Goal: Task Accomplishment & Management: Manage account settings

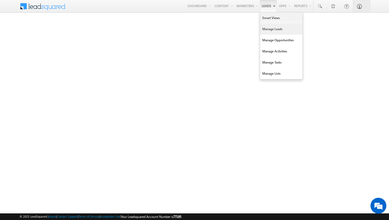
click at [270, 28] on link "Manage Leads" at bounding box center [281, 29] width 42 height 11
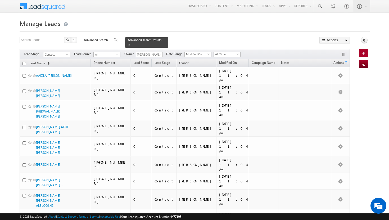
click at [24, 62] on input "checkbox" at bounding box center [23, 63] width 3 height 3
checkbox input "true"
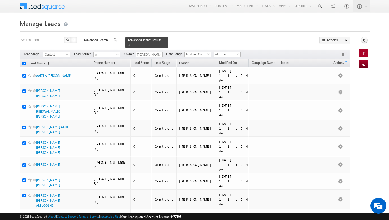
checkbox input "true"
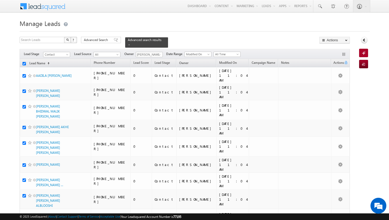
checkbox input "true"
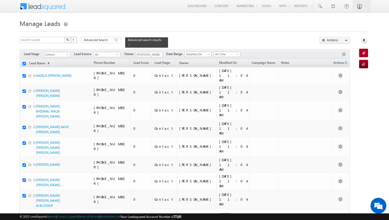
checkbox input "true"
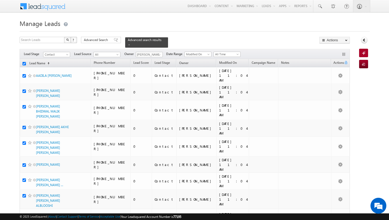
checkbox input "true"
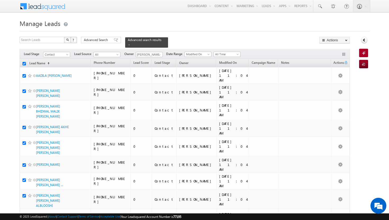
checkbox input "true"
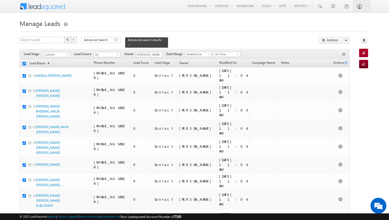
checkbox input "true"
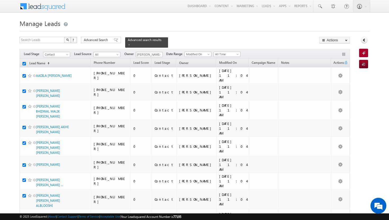
checkbox input "true"
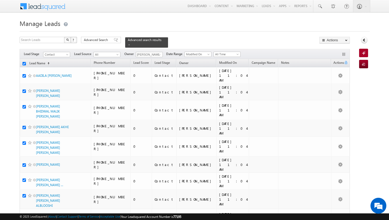
checkbox input "true"
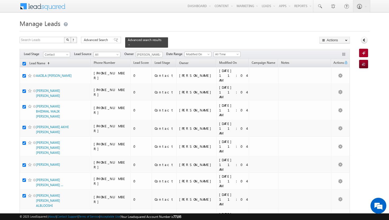
checkbox input "true"
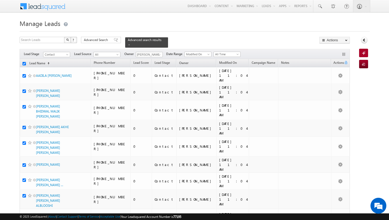
checkbox input "true"
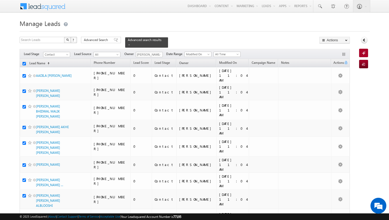
checkbox input "true"
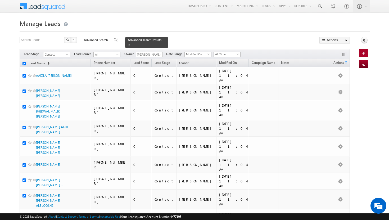
checkbox input "true"
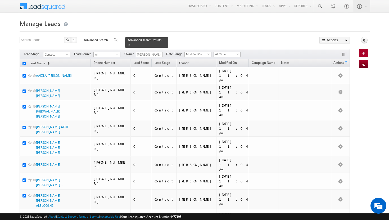
checkbox input "true"
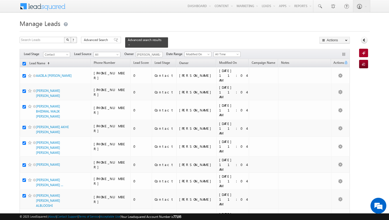
checkbox input "true"
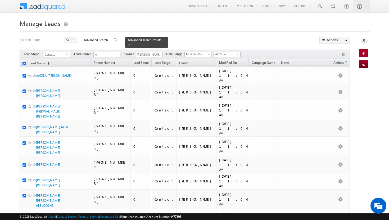
checkbox input "true"
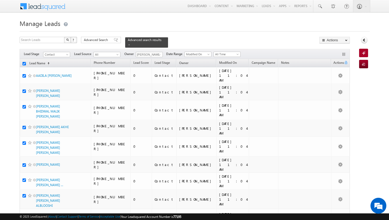
checkbox input "true"
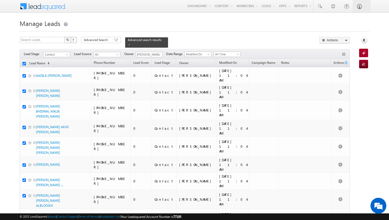
checkbox input "true"
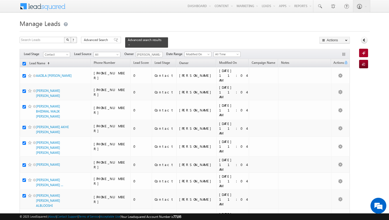
checkbox input "true"
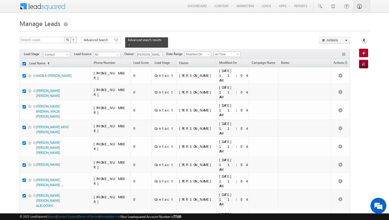
checkbox input "true"
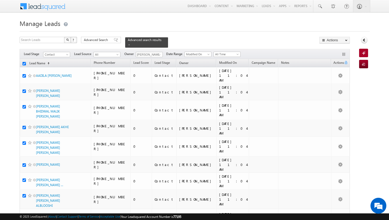
checkbox input "true"
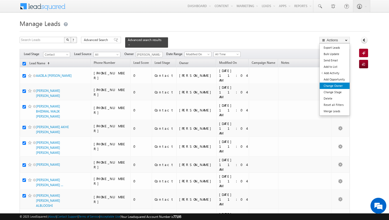
click at [338, 86] on link "Change Owner" at bounding box center [335, 86] width 30 height 6
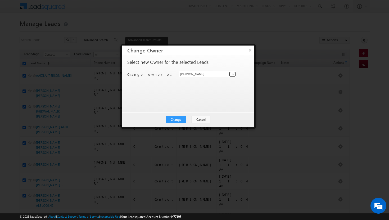
click at [234, 73] on span at bounding box center [233, 74] width 4 height 4
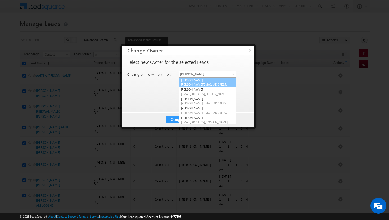
click at [217, 79] on link "[PERSON_NAME][DEMOGRAPHIC_DATA] [PERSON_NAME][EMAIL_ADDRESS][DOMAIN_NAME]" at bounding box center [207, 82] width 57 height 10
type input "[PERSON_NAME]"
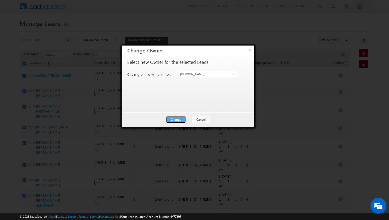
click at [182, 118] on button "Change" at bounding box center [176, 119] width 20 height 7
click at [189, 119] on button "Close" at bounding box center [188, 119] width 17 height 7
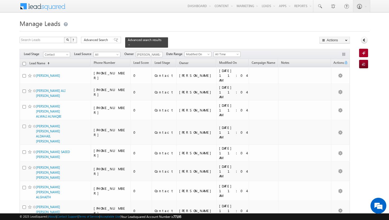
click at [24, 62] on input "checkbox" at bounding box center [23, 63] width 3 height 3
checkbox input "true"
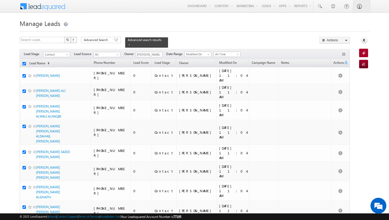
checkbox input "true"
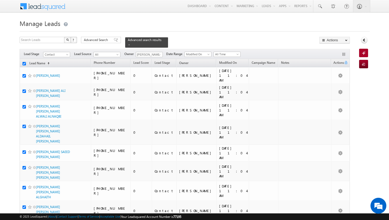
checkbox input "true"
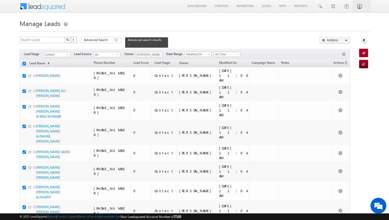
checkbox input "true"
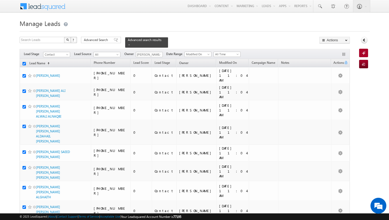
checkbox input "true"
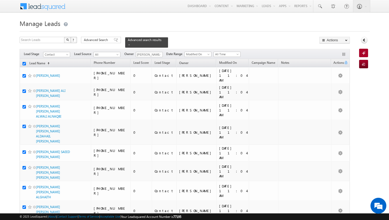
checkbox input "true"
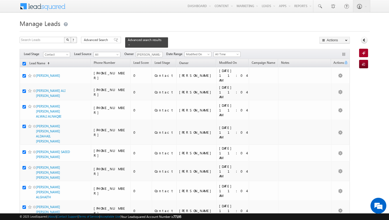
checkbox input "true"
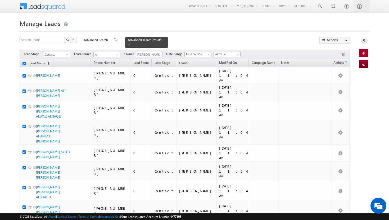
checkbox input "true"
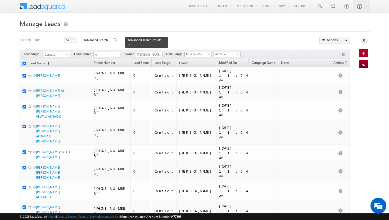
checkbox input "true"
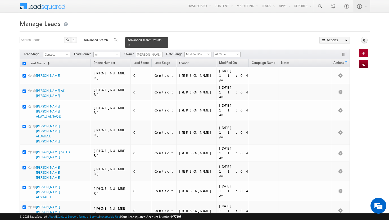
checkbox input "true"
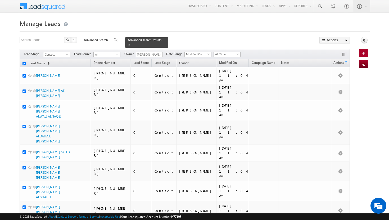
checkbox input "true"
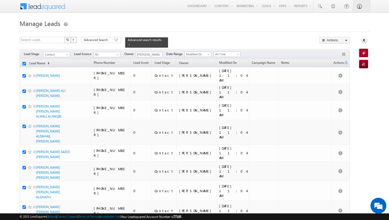
checkbox input "true"
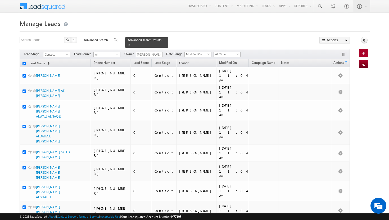
checkbox input "true"
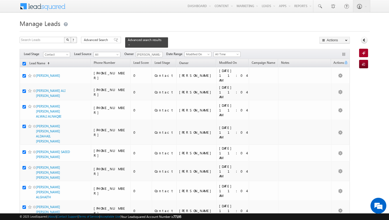
checkbox input "true"
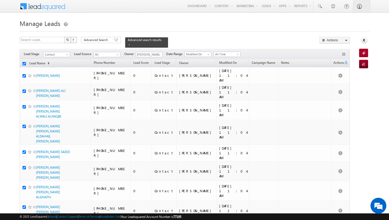
checkbox input "true"
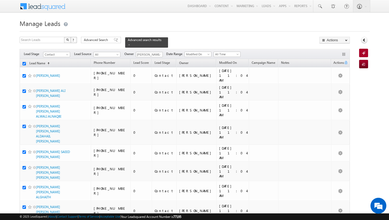
checkbox input "true"
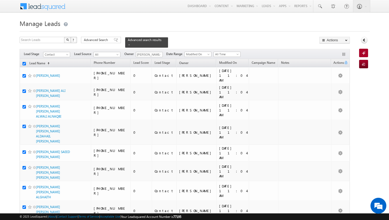
checkbox input "true"
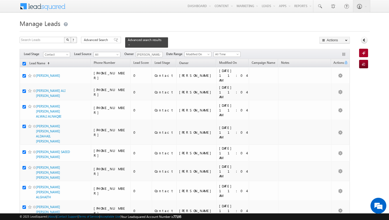
checkbox input "true"
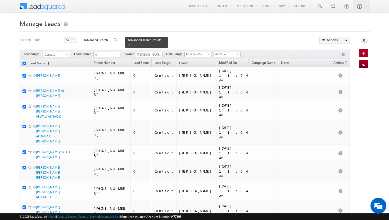
checkbox input "true"
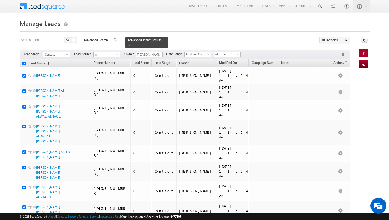
checkbox input "true"
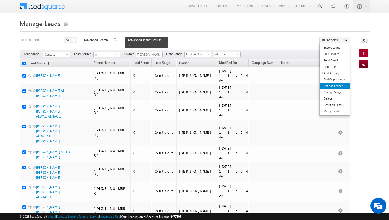
click at [338, 85] on link "Change Owner" at bounding box center [335, 86] width 30 height 6
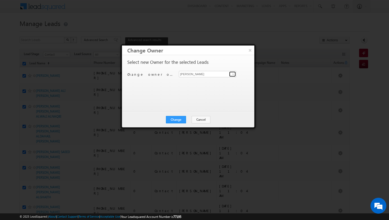
click at [233, 74] on span at bounding box center [233, 74] width 4 height 4
click at [249, 53] on button "×" at bounding box center [250, 50] width 9 height 9
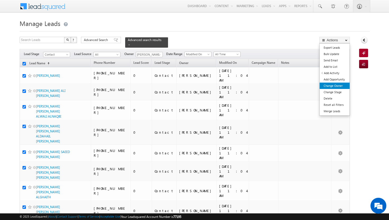
click at [332, 83] on link "Change Owner" at bounding box center [335, 86] width 30 height 6
click at [332, 85] on link "Change Owner" at bounding box center [335, 86] width 30 height 6
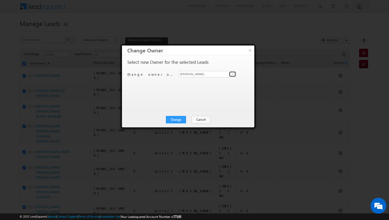
click at [233, 75] on span at bounding box center [233, 74] width 4 height 4
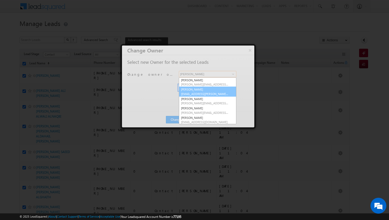
click at [207, 92] on span "[EMAIL_ADDRESS][PERSON_NAME][DOMAIN_NAME]" at bounding box center [205, 94] width 48 height 4
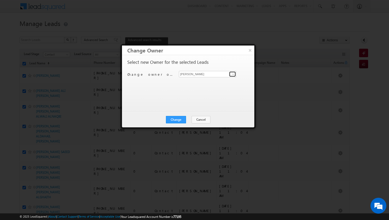
click at [233, 74] on span at bounding box center [233, 74] width 4 height 4
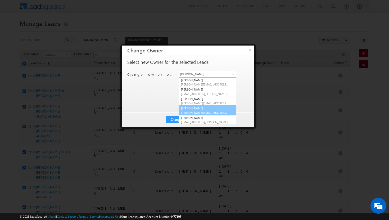
click at [207, 111] on span "[PERSON_NAME][EMAIL_ADDRESS][DOMAIN_NAME]" at bounding box center [205, 113] width 48 height 4
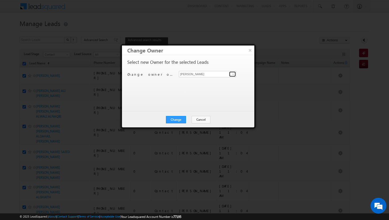
click at [233, 74] on span at bounding box center [233, 74] width 4 height 4
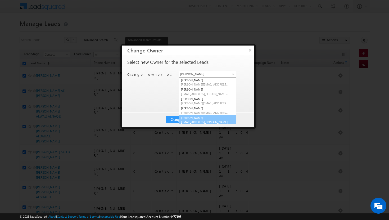
scroll to position [1, 0]
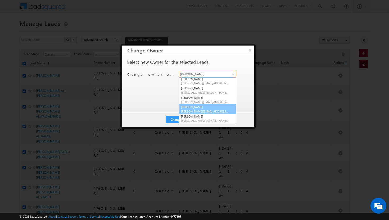
click at [201, 111] on span "[PERSON_NAME][EMAIL_ADDRESS][DOMAIN_NAME]" at bounding box center [205, 111] width 48 height 4
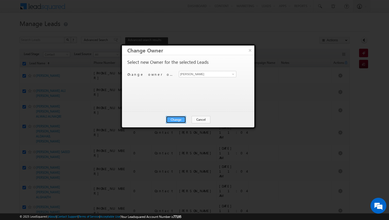
click at [180, 121] on button "Change" at bounding box center [176, 119] width 20 height 7
click at [189, 120] on button "Close" at bounding box center [188, 119] width 17 height 7
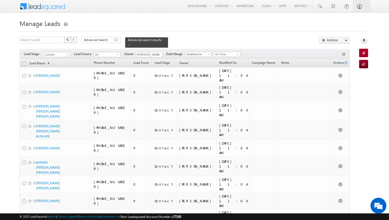
click at [225, 19] on h1 "Manage Leads" at bounding box center [195, 23] width 350 height 10
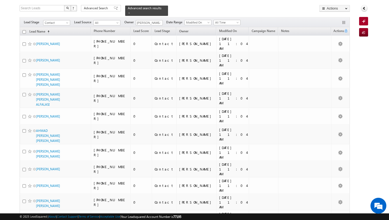
scroll to position [0, 0]
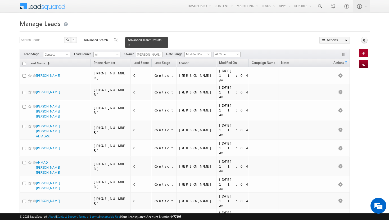
click at [24, 62] on input "checkbox" at bounding box center [23, 63] width 3 height 3
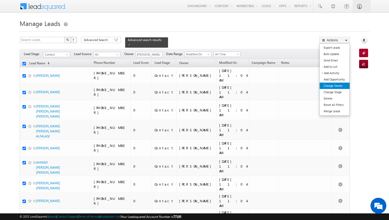
click at [338, 84] on link "Change Owner" at bounding box center [335, 86] width 30 height 6
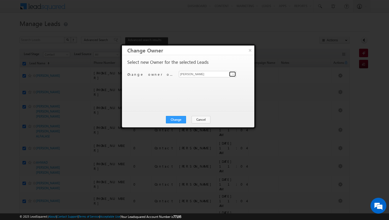
click at [233, 75] on span at bounding box center [233, 74] width 4 height 4
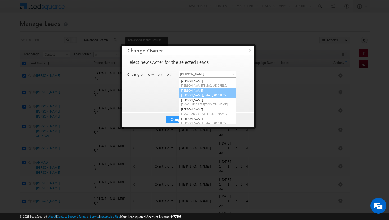
scroll to position [19, 0]
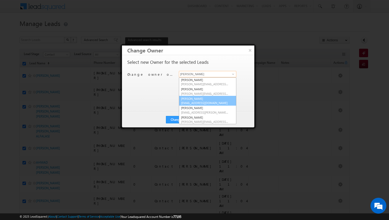
click at [206, 103] on span "[EMAIL_ADDRESS][DOMAIN_NAME]" at bounding box center [205, 103] width 48 height 4
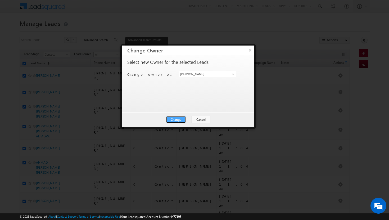
click at [168, 120] on button "Change" at bounding box center [176, 119] width 20 height 7
click at [191, 119] on button "Close" at bounding box center [188, 119] width 17 height 7
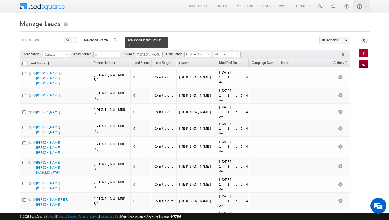
click at [25, 62] on input "checkbox" at bounding box center [23, 63] width 3 height 3
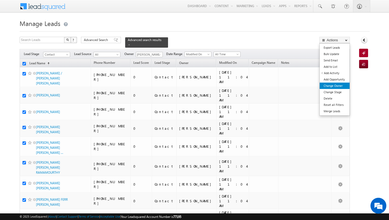
click at [335, 85] on link "Change Owner" at bounding box center [335, 86] width 30 height 6
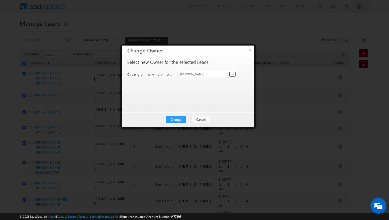
click at [233, 73] on span at bounding box center [233, 74] width 4 height 4
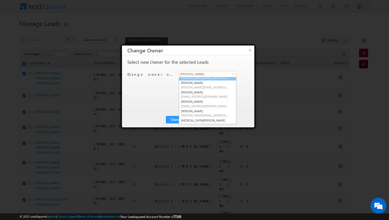
scroll to position [26, 0]
click at [217, 100] on link "[PERSON_NAME] [PERSON_NAME][EMAIL_ADDRESS][PERSON_NAME][DOMAIN_NAME]" at bounding box center [207, 103] width 57 height 10
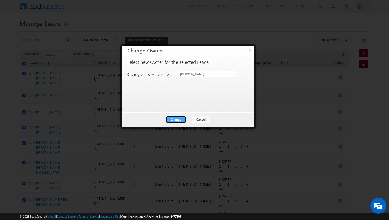
click at [177, 120] on button "Change" at bounding box center [176, 119] width 20 height 7
click at [190, 118] on button "Close" at bounding box center [188, 119] width 17 height 7
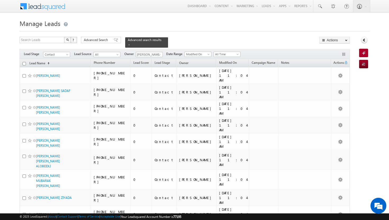
click at [24, 62] on input "checkbox" at bounding box center [23, 63] width 3 height 3
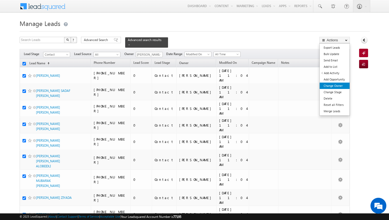
click at [336, 87] on link "Change Owner" at bounding box center [335, 86] width 30 height 6
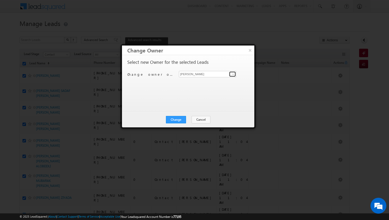
click at [233, 74] on span at bounding box center [233, 74] width 4 height 4
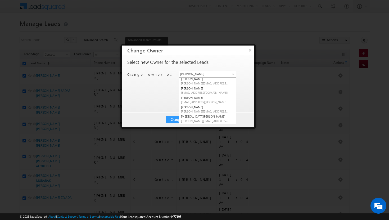
scroll to position [30, 0]
click at [209, 116] on link "[MEDICAL_DATA][PERSON_NAME] [MEDICAL_DATA][PERSON_NAME][EMAIL_ADDRESS][DOMAIN_N…" at bounding box center [207, 118] width 57 height 10
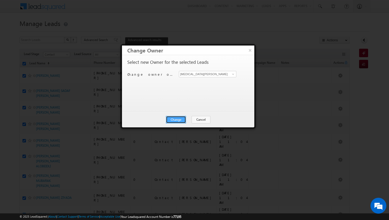
click at [179, 117] on button "Change" at bounding box center [176, 119] width 20 height 7
click at [187, 120] on button "Close" at bounding box center [188, 119] width 17 height 7
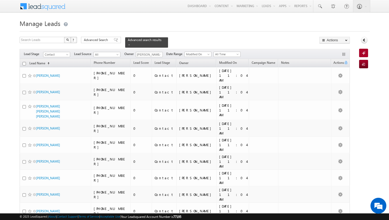
click at [23, 62] on input "checkbox" at bounding box center [23, 63] width 3 height 3
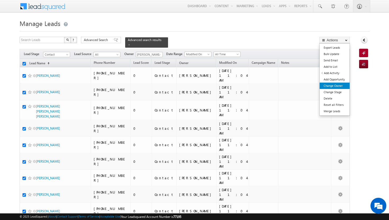
click at [337, 84] on link "Change Owner" at bounding box center [335, 86] width 30 height 6
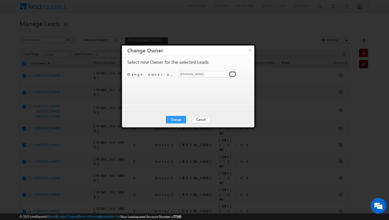
click at [233, 74] on span at bounding box center [233, 74] width 4 height 4
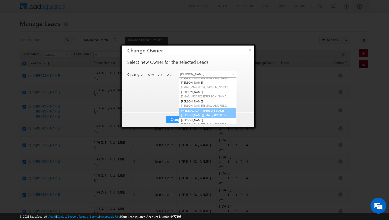
scroll to position [48, 0]
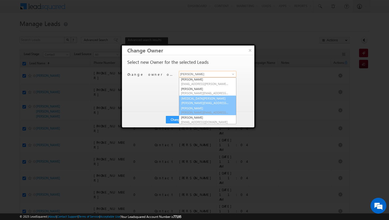
click at [210, 111] on span "[PERSON_NAME][EMAIL_ADDRESS][DOMAIN_NAME]" at bounding box center [205, 112] width 48 height 4
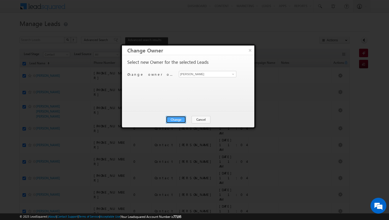
click at [175, 120] on button "Change" at bounding box center [176, 119] width 20 height 7
click at [188, 120] on button "Close" at bounding box center [188, 119] width 17 height 7
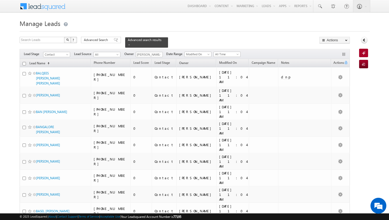
click at [25, 62] on input "checkbox" at bounding box center [23, 63] width 3 height 3
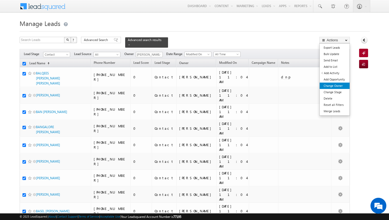
click at [339, 85] on link "Change Owner" at bounding box center [335, 86] width 30 height 6
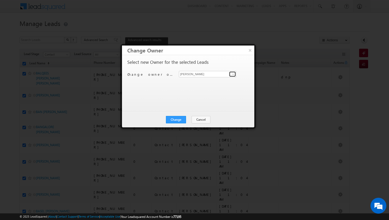
click at [233, 76] on span at bounding box center [233, 74] width 4 height 4
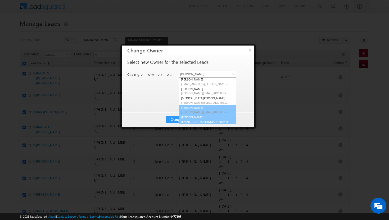
scroll to position [48, 0]
click at [206, 116] on link "[PERSON_NAME] [PERSON_NAME][EMAIL_ADDRESS][DOMAIN_NAME]" at bounding box center [207, 119] width 57 height 10
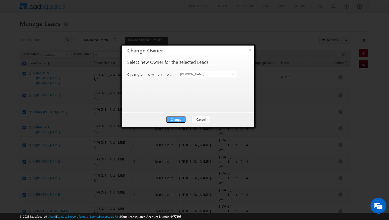
click at [175, 120] on button "Change" at bounding box center [176, 119] width 20 height 7
click at [189, 117] on button "Close" at bounding box center [188, 119] width 17 height 7
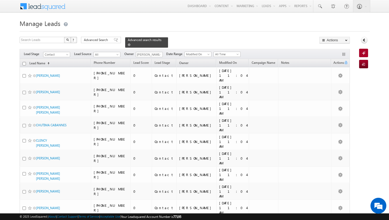
click at [130, 43] on span at bounding box center [129, 44] width 3 height 3
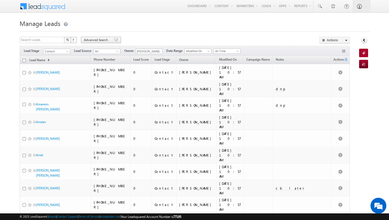
click at [93, 40] on span "Advanced Search" at bounding box center [97, 40] width 26 height 5
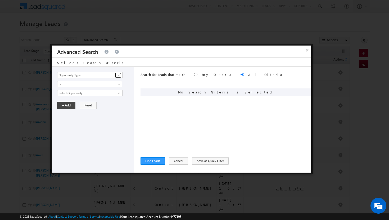
click at [119, 75] on span at bounding box center [119, 75] width 4 height 4
click at [88, 98] on link "Modified On" at bounding box center [89, 97] width 65 height 6
click at [120, 92] on span at bounding box center [119, 94] width 4 height 4
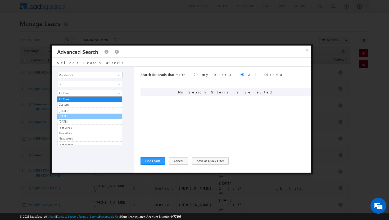
click at [64, 117] on link "[DATE]" at bounding box center [89, 116] width 65 height 5
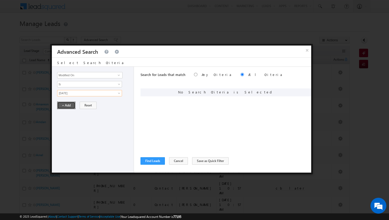
click at [67, 106] on button "+ Add" at bounding box center [66, 105] width 18 height 7
click at [119, 74] on span at bounding box center [119, 75] width 4 height 4
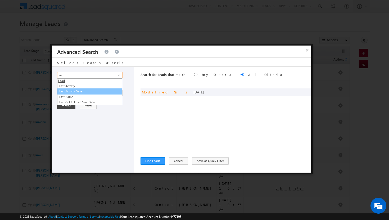
click at [82, 92] on link "Last Activity Date" at bounding box center [89, 91] width 65 height 6
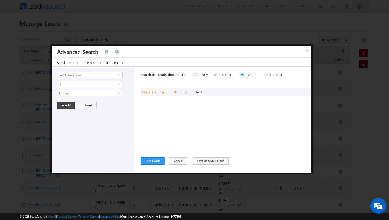
click at [117, 84] on link "Is" at bounding box center [89, 84] width 65 height 6
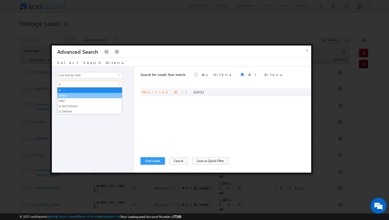
click at [87, 95] on link "Before" at bounding box center [89, 95] width 65 height 5
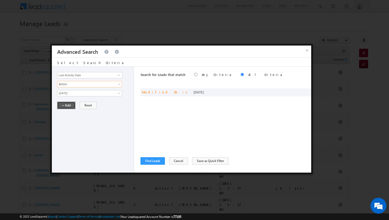
click at [66, 105] on button "+ Add" at bounding box center [66, 105] width 18 height 7
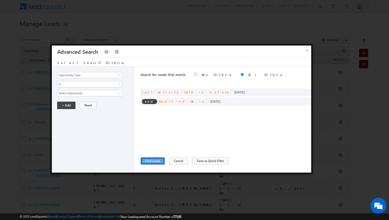
click at [149, 162] on button "Find Leads" at bounding box center [153, 160] width 24 height 7
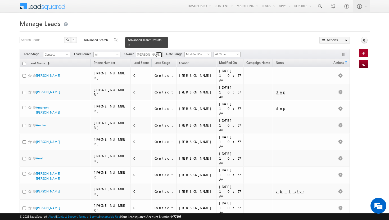
click at [161, 53] on span at bounding box center [159, 55] width 4 height 4
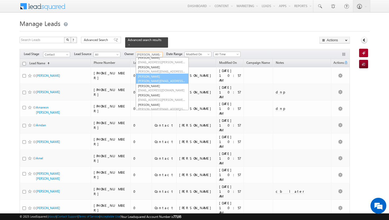
scroll to position [25, 0]
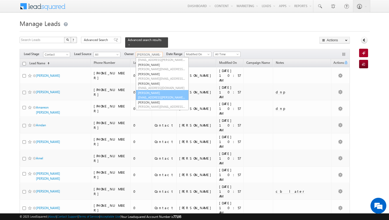
click at [151, 92] on link "[PERSON_NAME] [PERSON_NAME][EMAIL_ADDRESS][PERSON_NAME][DOMAIN_NAME]" at bounding box center [162, 95] width 53 height 10
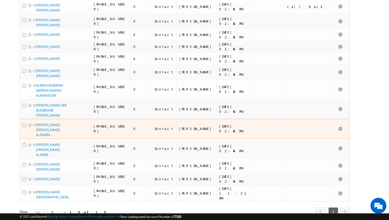
scroll to position [0, 0]
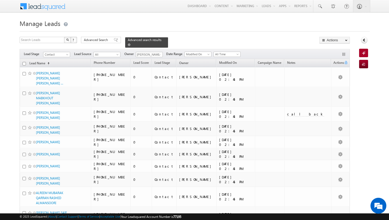
click at [130, 43] on span at bounding box center [129, 44] width 3 height 3
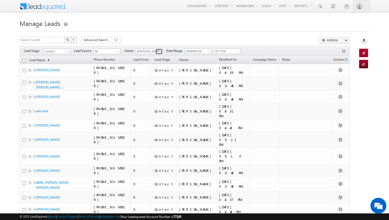
click at [160, 50] on span at bounding box center [159, 51] width 4 height 4
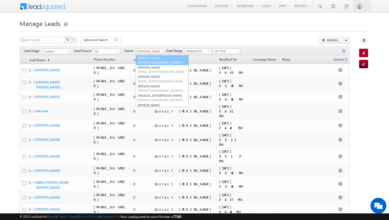
scroll to position [38, 0]
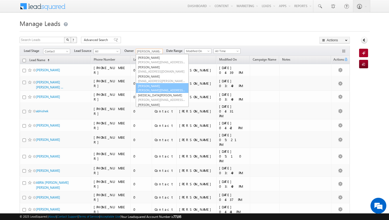
click at [153, 88] on link "[PERSON_NAME] [PERSON_NAME][EMAIL_ADDRESS][PERSON_NAME][DOMAIN_NAME]" at bounding box center [162, 88] width 53 height 10
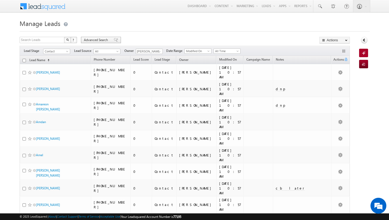
click at [103, 42] on span "Advanced Search" at bounding box center [97, 40] width 26 height 5
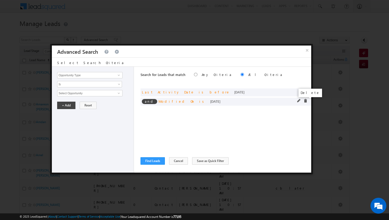
click at [305, 102] on span at bounding box center [306, 101] width 4 height 4
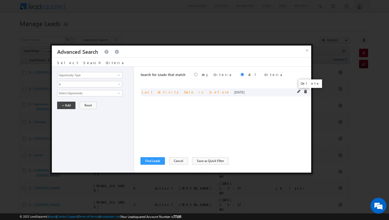
click at [305, 92] on span at bounding box center [306, 92] width 4 height 4
click at [117, 76] on span at bounding box center [119, 75] width 4 height 4
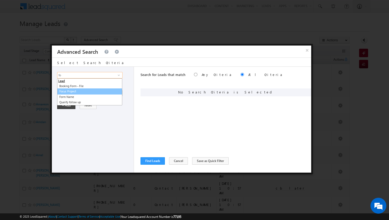
click at [70, 91] on link "Focus Project" at bounding box center [89, 91] width 65 height 6
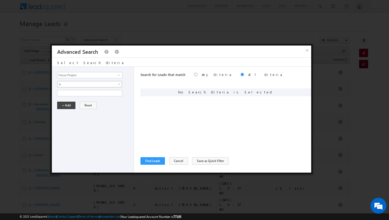
click at [108, 85] on span "Is" at bounding box center [85, 84] width 57 height 5
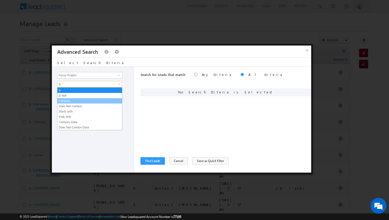
click at [88, 102] on link "Contains" at bounding box center [89, 100] width 65 height 5
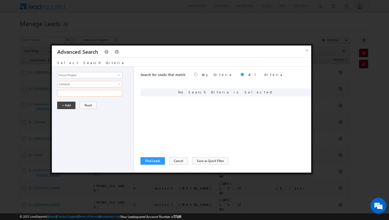
click at [100, 92] on input "text" at bounding box center [89, 93] width 65 height 6
click at [64, 106] on button "+ Add" at bounding box center [66, 105] width 18 height 7
click at [152, 162] on button "Find Leads" at bounding box center [153, 160] width 24 height 7
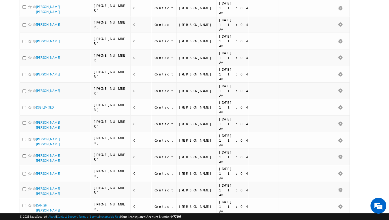
scroll to position [0, 0]
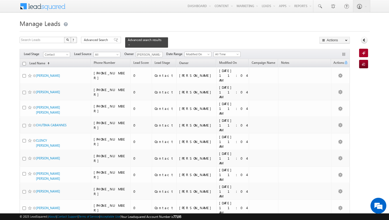
click at [23, 62] on input "checkbox" at bounding box center [23, 63] width 3 height 3
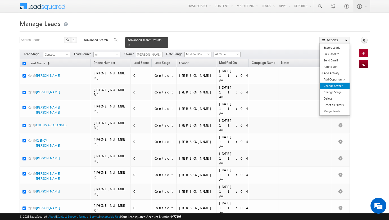
click at [339, 87] on link "Change Owner" at bounding box center [335, 86] width 30 height 6
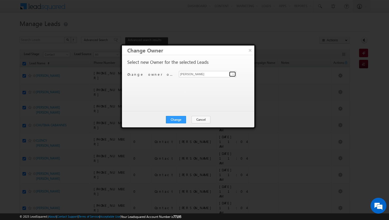
click at [234, 74] on span at bounding box center [233, 74] width 4 height 4
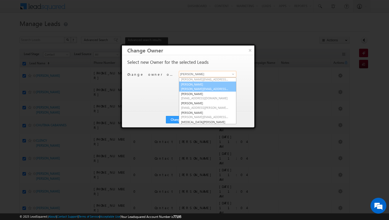
scroll to position [26, 0]
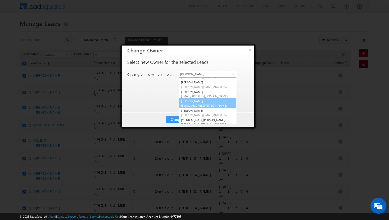
click at [201, 107] on span "[EMAIL_ADDRESS][PERSON_NAME][DOMAIN_NAME]" at bounding box center [205, 105] width 48 height 4
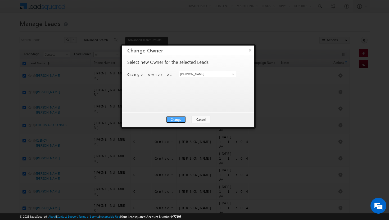
click at [182, 118] on button "Change" at bounding box center [176, 119] width 20 height 7
click at [188, 117] on button "Close" at bounding box center [188, 119] width 17 height 7
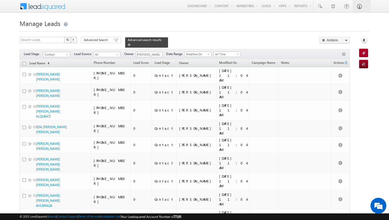
click at [130, 43] on span at bounding box center [129, 44] width 3 height 3
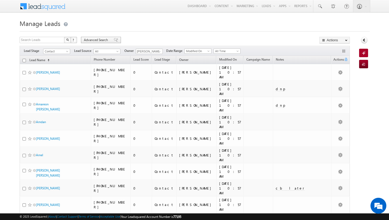
click at [97, 39] on span "Advanced Search" at bounding box center [97, 40] width 26 height 5
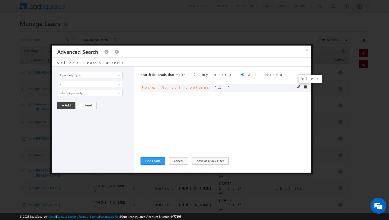
click at [306, 87] on span at bounding box center [306, 87] width 4 height 4
click at [120, 76] on span at bounding box center [119, 75] width 4 height 4
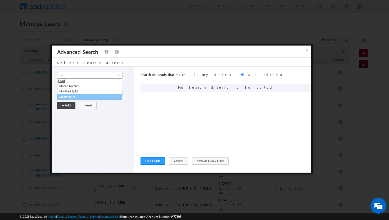
click at [82, 96] on link "Modified On" at bounding box center [89, 97] width 65 height 6
click at [118, 93] on span at bounding box center [119, 94] width 4 height 4
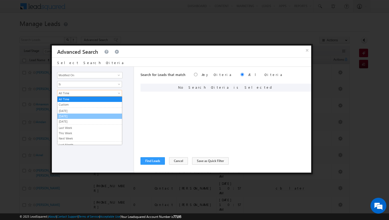
click at [89, 115] on link "[DATE]" at bounding box center [89, 116] width 65 height 5
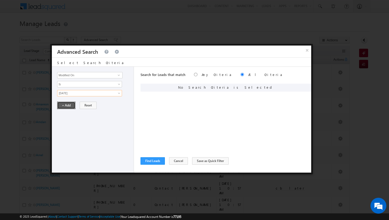
click at [69, 106] on button "+ Add" at bounding box center [66, 105] width 18 height 7
click at [121, 76] on span at bounding box center [119, 75] width 4 height 4
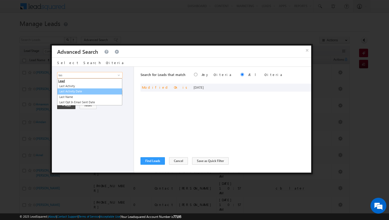
click at [90, 92] on link "Last Activity Date" at bounding box center [89, 91] width 65 height 6
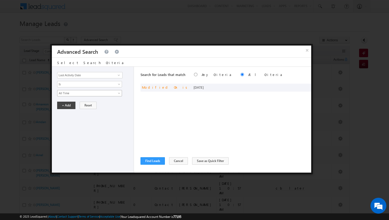
click at [118, 94] on span at bounding box center [119, 94] width 4 height 4
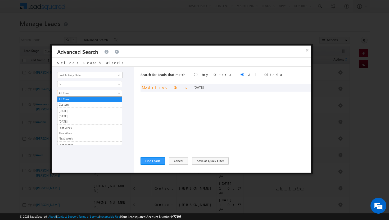
click at [116, 82] on link "Is" at bounding box center [89, 84] width 65 height 6
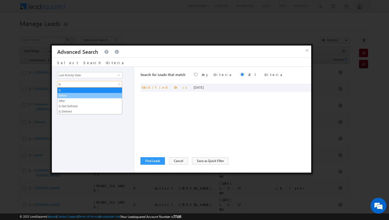
click at [99, 98] on li "Before" at bounding box center [89, 95] width 65 height 5
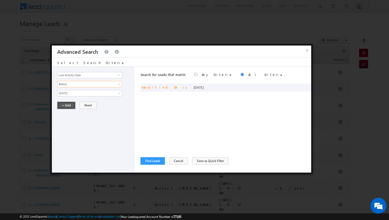
click at [65, 106] on button "+ Add" at bounding box center [66, 105] width 18 height 7
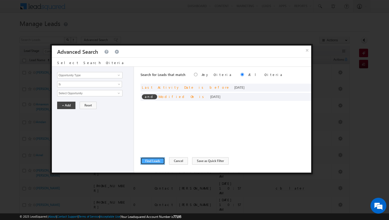
click at [154, 162] on button "Find Leads" at bounding box center [153, 160] width 24 height 7
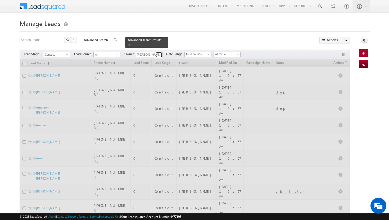
click at [161, 53] on span at bounding box center [159, 55] width 4 height 4
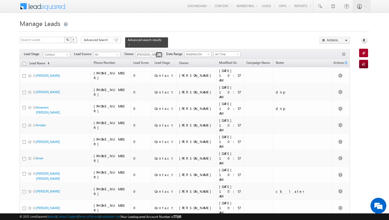
click at [161, 53] on span at bounding box center [159, 55] width 4 height 4
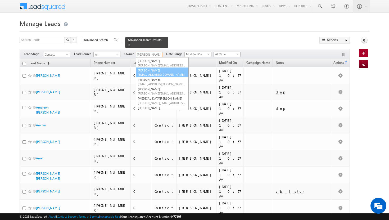
scroll to position [0, 0]
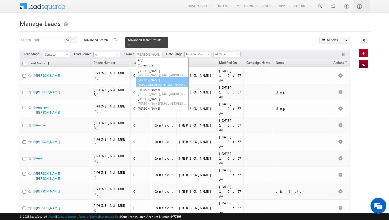
click at [153, 77] on link "Afeef Mohammad [EMAIL_ADDRESS][PERSON_NAME][DOMAIN_NAME]" at bounding box center [162, 82] width 53 height 10
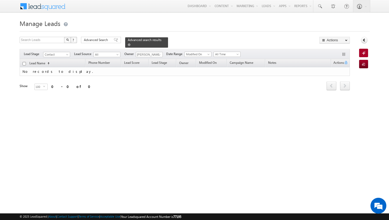
click at [130, 43] on span at bounding box center [129, 44] width 3 height 3
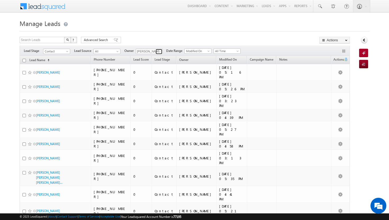
click at [160, 50] on span at bounding box center [159, 51] width 4 height 4
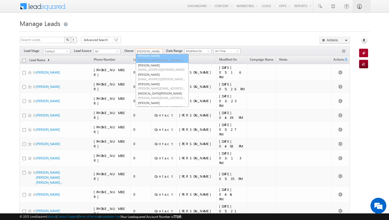
scroll to position [45, 0]
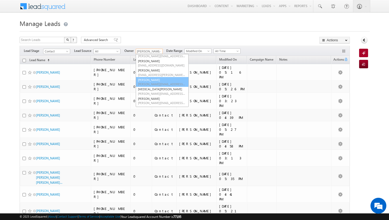
click at [152, 80] on link "[PERSON_NAME] [PERSON_NAME][EMAIL_ADDRESS][PERSON_NAME][DOMAIN_NAME]" at bounding box center [162, 82] width 53 height 10
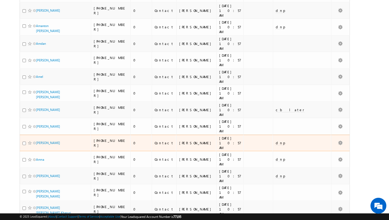
scroll to position [0, 0]
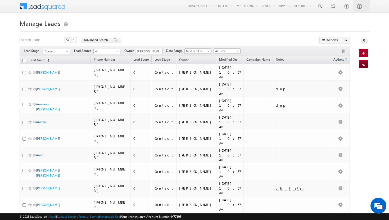
click at [102, 40] on span "Advanced Search" at bounding box center [97, 40] width 26 height 5
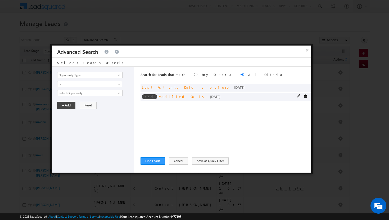
click at [306, 99] on div "and Modified On is [DATE]" at bounding box center [226, 97] width 171 height 8
click at [306, 96] on span at bounding box center [306, 96] width 4 height 4
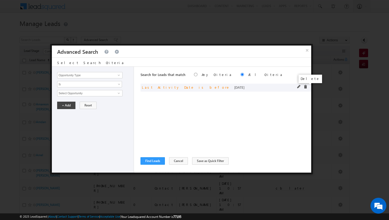
click at [306, 87] on span at bounding box center [306, 87] width 4 height 4
click at [119, 75] on span at bounding box center [119, 75] width 4 height 4
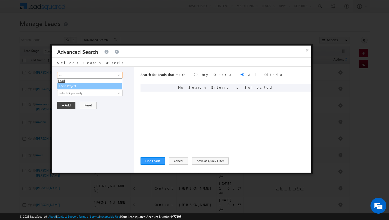
click at [95, 87] on link "Focus Project" at bounding box center [89, 86] width 65 height 6
click at [121, 74] on link at bounding box center [118, 75] width 7 height 5
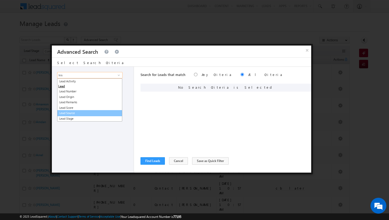
click at [85, 111] on link "Lead Source" at bounding box center [89, 113] width 65 height 6
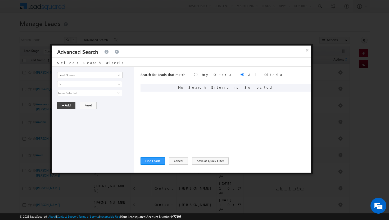
click at [117, 90] on span "None Selected" at bounding box center [87, 93] width 60 height 6
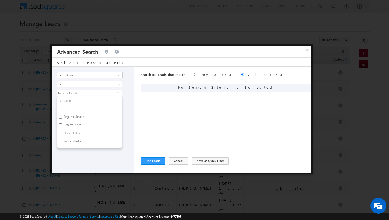
click at [82, 101] on input "text" at bounding box center [86, 101] width 55 height 6
click at [64, 107] on label "Sharjah-Scl" at bounding box center [70, 109] width 27 height 8
click at [62, 107] on input "Sharjah-Scl" at bounding box center [60, 108] width 3 height 3
click at [83, 150] on div "Opportunity Type Lead Activity Task Sales Group Prospect Id Address 1 Address 2…" at bounding box center [93, 120] width 82 height 106
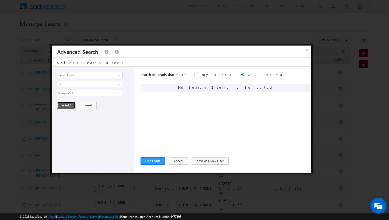
click at [67, 107] on button "+ Add" at bounding box center [66, 105] width 18 height 7
click at [150, 161] on button "Find Leads" at bounding box center [153, 160] width 24 height 7
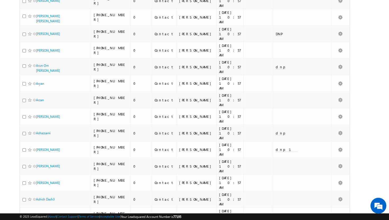
scroll to position [1106, 0]
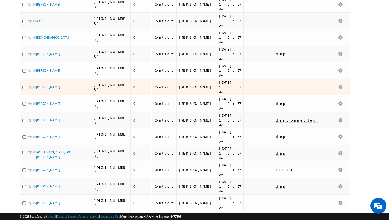
scroll to position [0, 0]
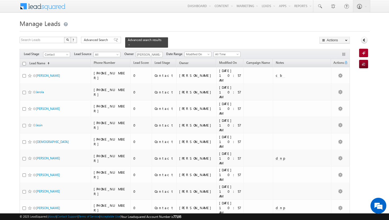
click at [24, 62] on input "checkbox" at bounding box center [23, 63] width 3 height 3
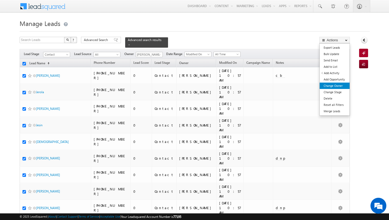
click at [333, 84] on link "Change Owner" at bounding box center [335, 86] width 30 height 6
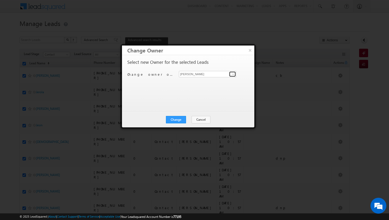
click at [233, 74] on span at bounding box center [233, 74] width 4 height 4
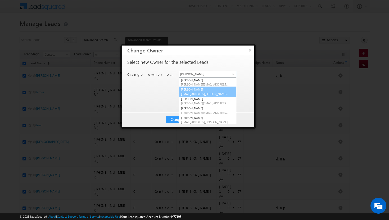
click at [212, 92] on span "[EMAIL_ADDRESS][PERSON_NAME][DOMAIN_NAME]" at bounding box center [205, 94] width 48 height 4
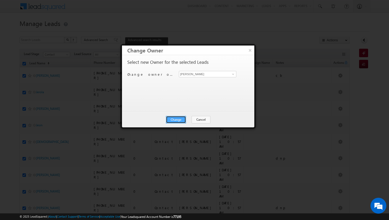
click at [176, 118] on button "Change" at bounding box center [176, 119] width 20 height 7
click at [185, 120] on button "Close" at bounding box center [188, 119] width 17 height 7
